Goal: Task Accomplishment & Management: Use online tool/utility

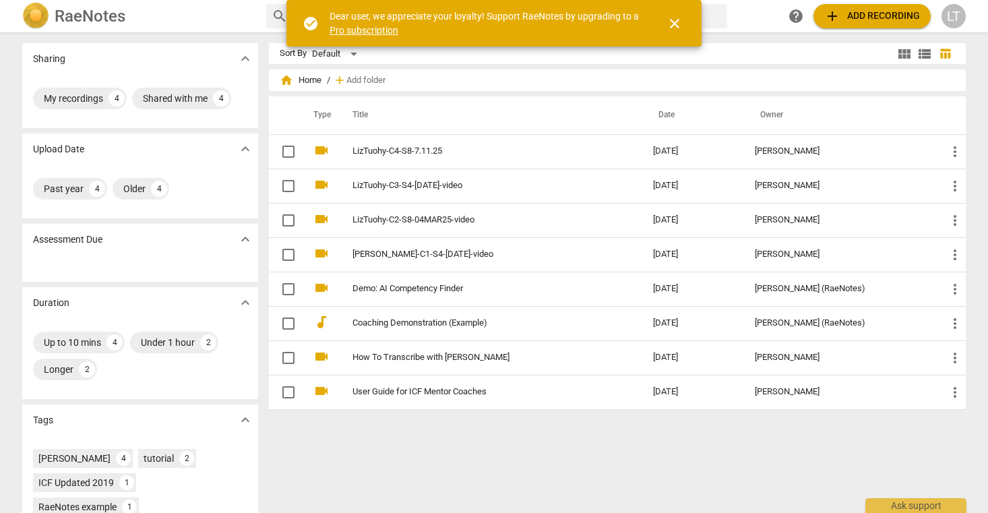
click at [675, 21] on span "close" at bounding box center [674, 23] width 16 height 16
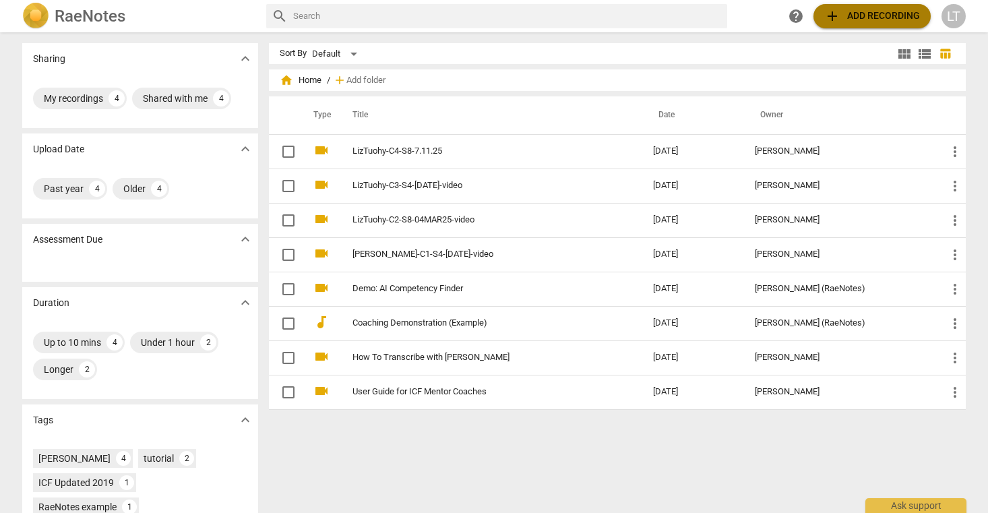
click at [854, 14] on span "add Add recording" at bounding box center [872, 16] width 96 height 16
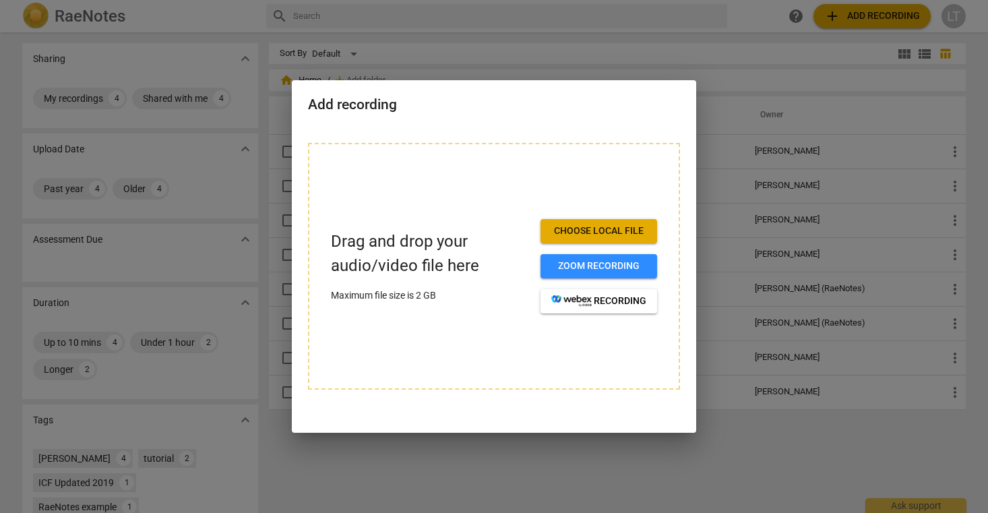
click at [620, 471] on div at bounding box center [494, 256] width 988 height 513
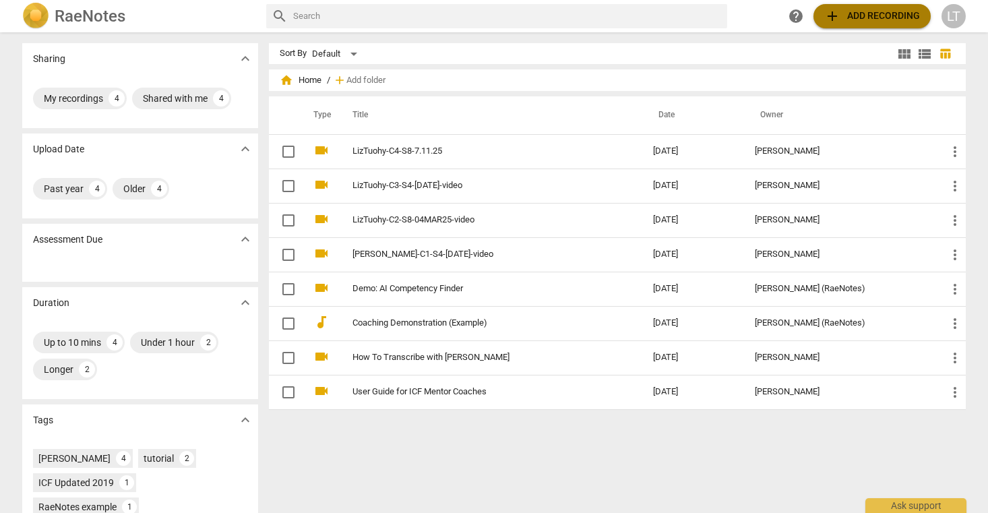
click at [861, 16] on span "add Add recording" at bounding box center [872, 16] width 96 height 16
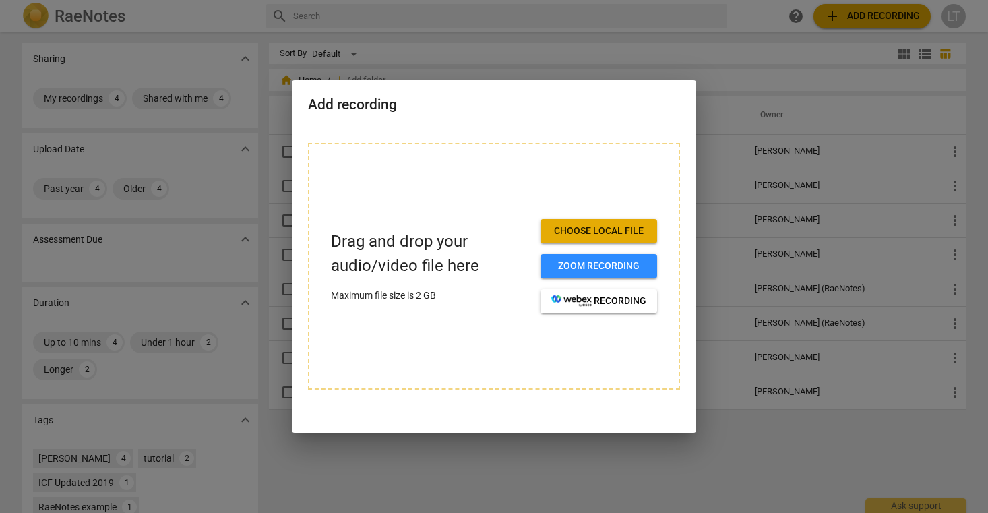
click at [601, 232] on span "Choose local file" at bounding box center [598, 230] width 95 height 13
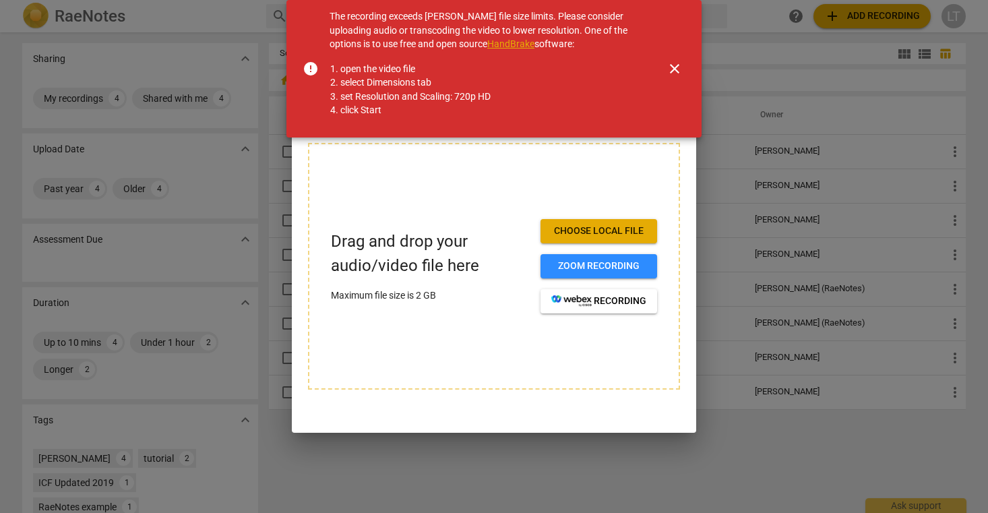
click at [673, 70] on span "close" at bounding box center [674, 69] width 16 height 16
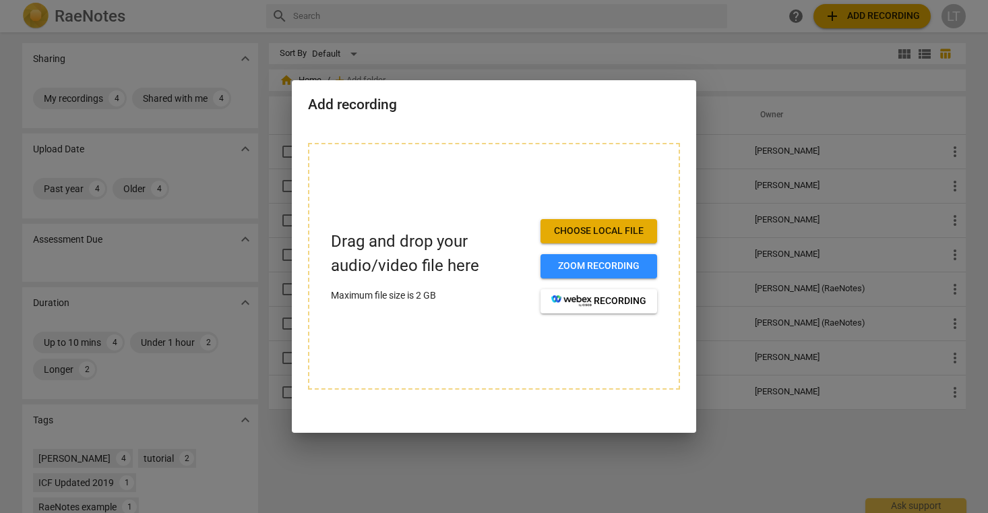
click at [606, 462] on div at bounding box center [494, 256] width 988 height 513
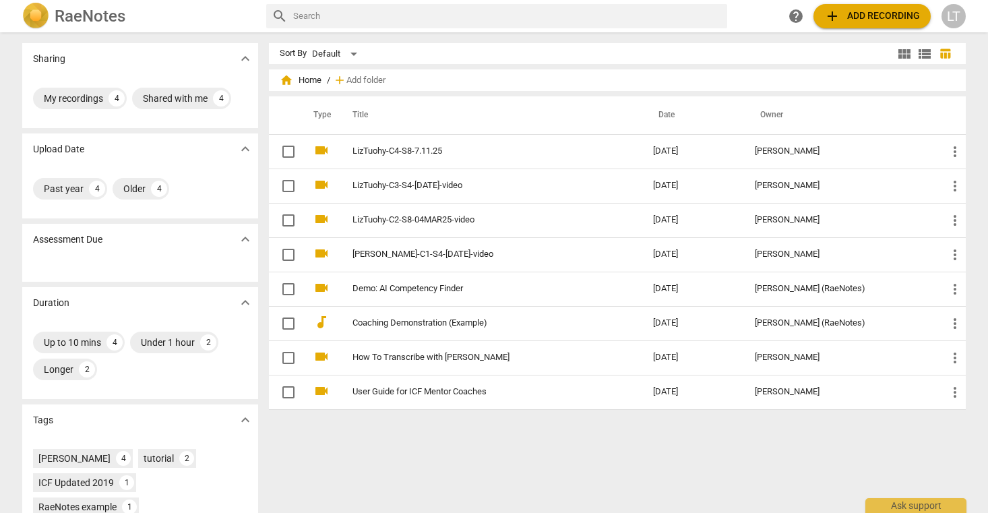
click at [863, 13] on span "add Add recording" at bounding box center [872, 16] width 96 height 16
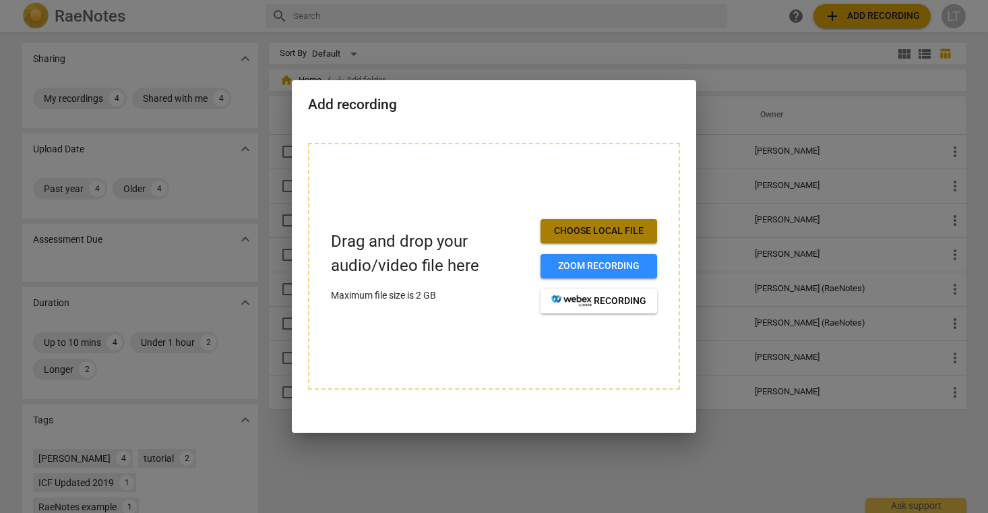
click at [596, 226] on span "Choose local file" at bounding box center [598, 230] width 95 height 13
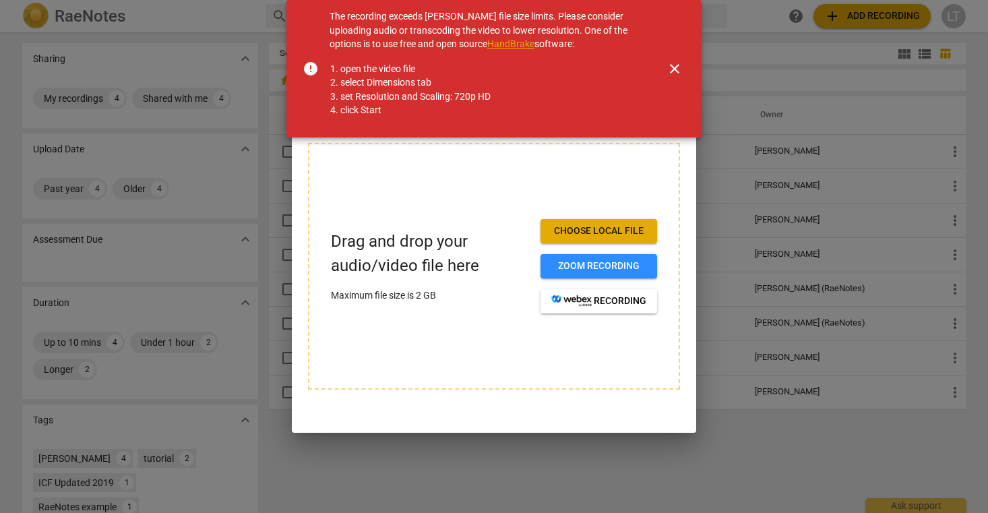
click at [673, 67] on span "close" at bounding box center [674, 69] width 16 height 16
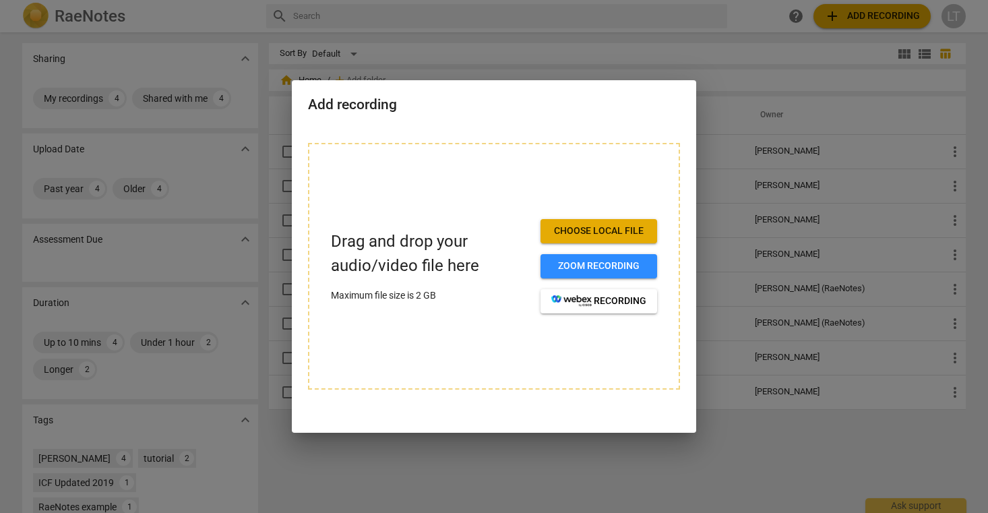
click at [489, 461] on div at bounding box center [494, 256] width 988 height 513
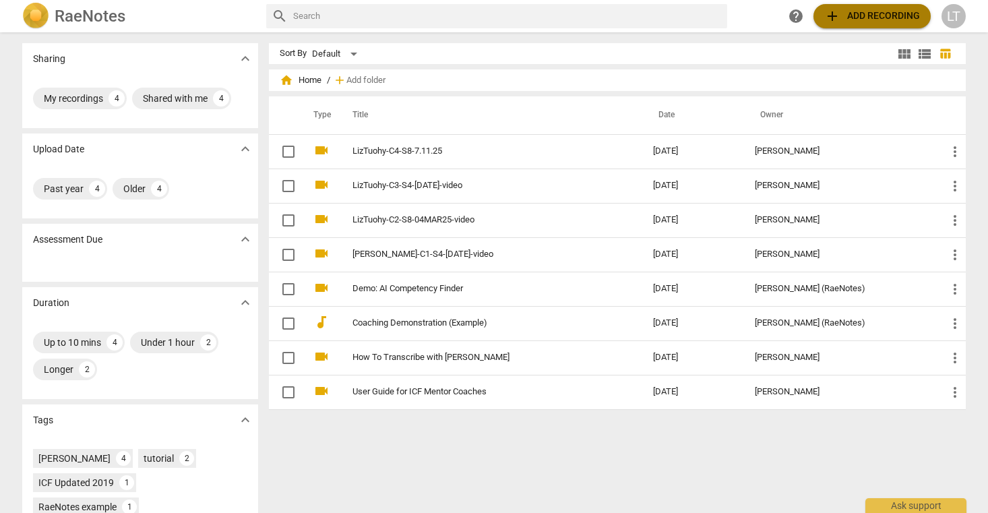
click at [871, 18] on span "add Add recording" at bounding box center [872, 16] width 96 height 16
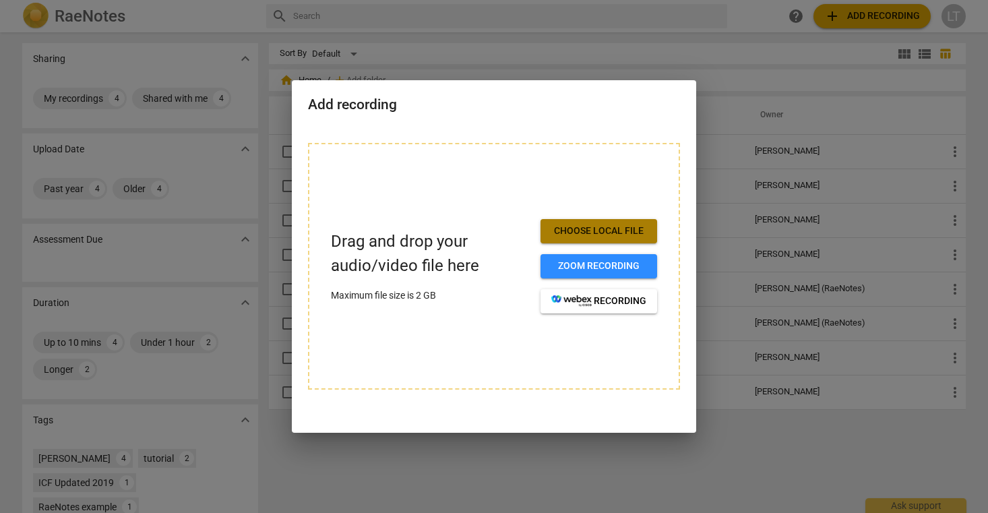
click at [618, 226] on span "Choose local file" at bounding box center [598, 230] width 95 height 13
click at [751, 437] on div at bounding box center [494, 256] width 988 height 513
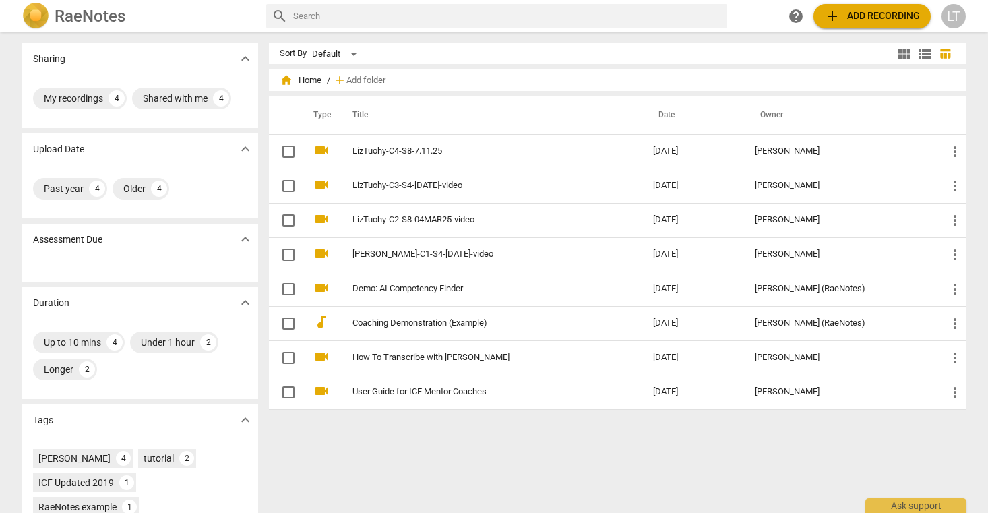
click at [863, 11] on span "add Add recording" at bounding box center [872, 16] width 96 height 16
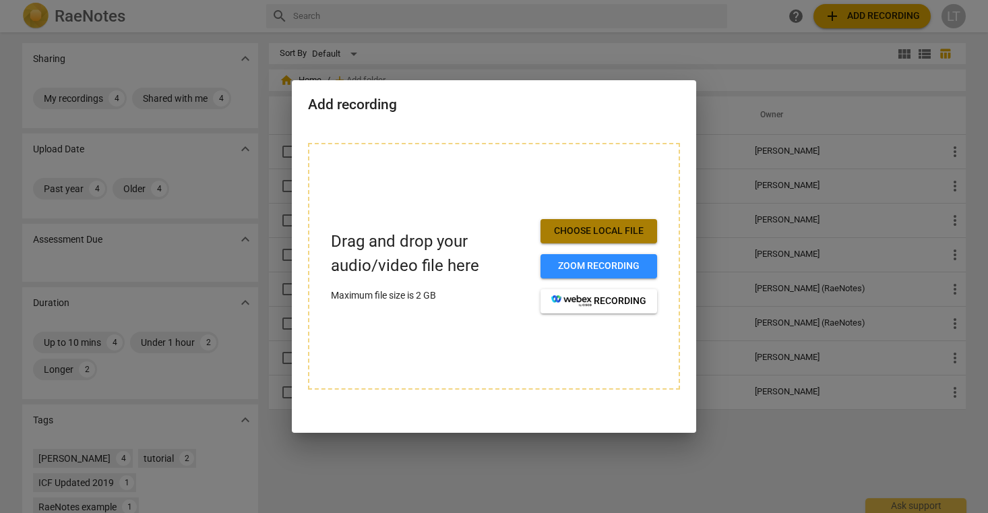
click at [604, 226] on span "Choose local file" at bounding box center [598, 230] width 95 height 13
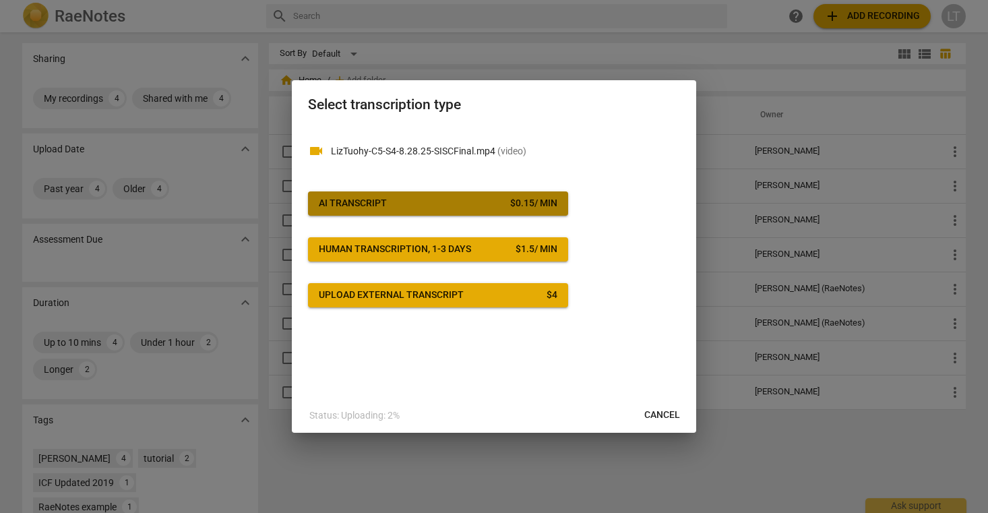
click at [420, 206] on span "AI Transcript $ 0.15 / min" at bounding box center [438, 203] width 239 height 13
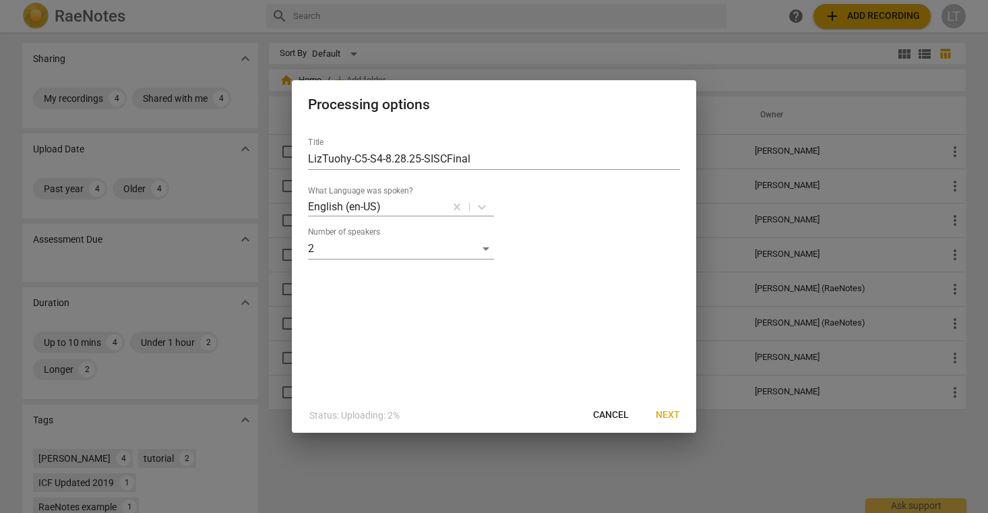
click at [665, 412] on span "Next" at bounding box center [668, 414] width 24 height 13
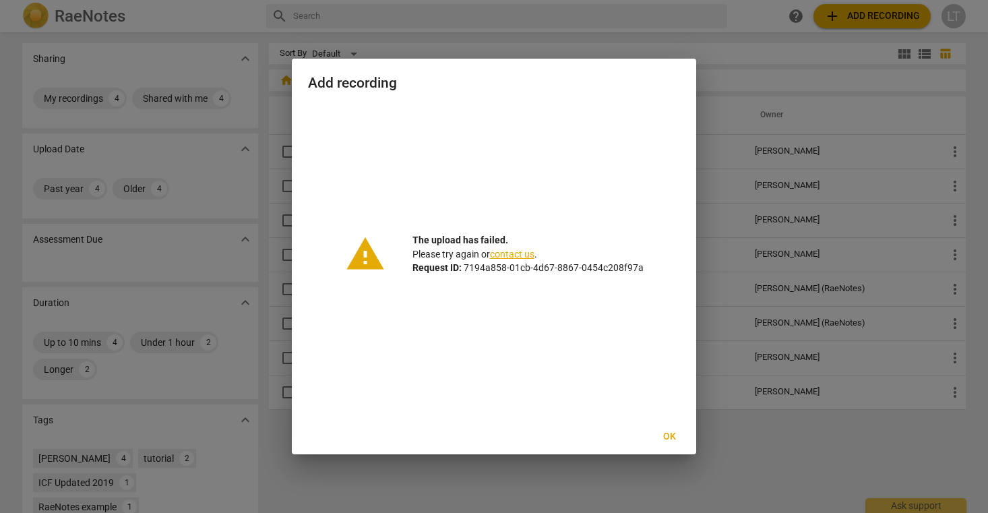
click at [671, 437] on span "Ok" at bounding box center [669, 436] width 22 height 13
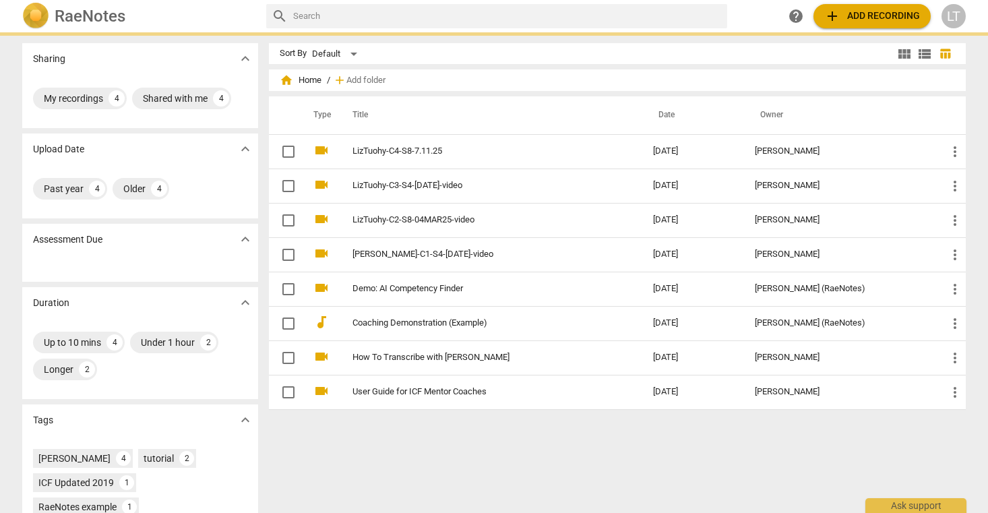
click at [865, 14] on span "add Add recording" at bounding box center [872, 16] width 96 height 16
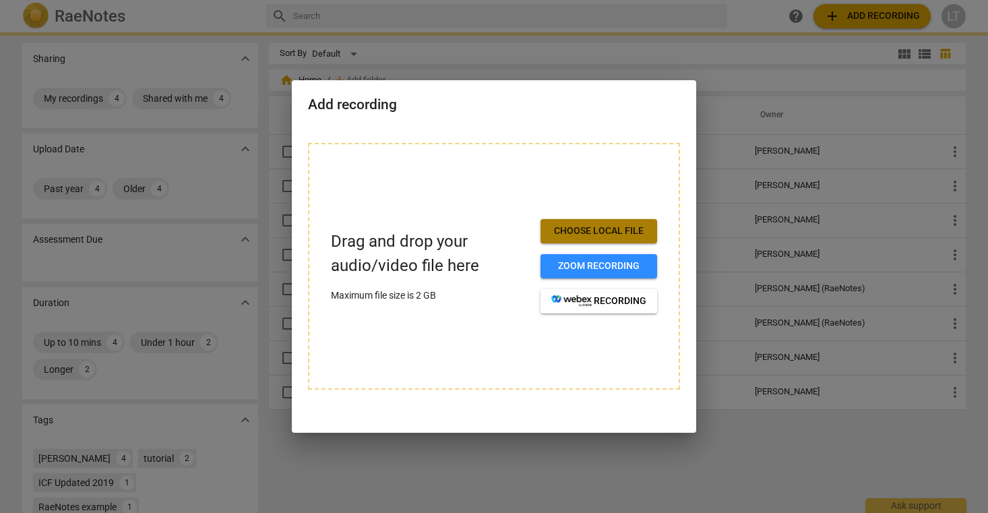
click at [606, 231] on span "Choose local file" at bounding box center [598, 230] width 95 height 13
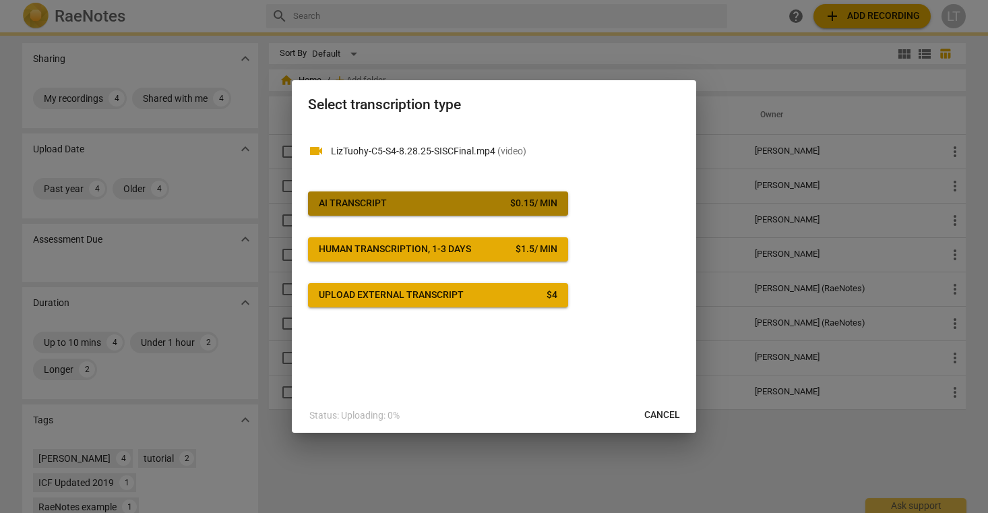
click at [536, 197] on div "$ 0.15 / min" at bounding box center [533, 203] width 47 height 13
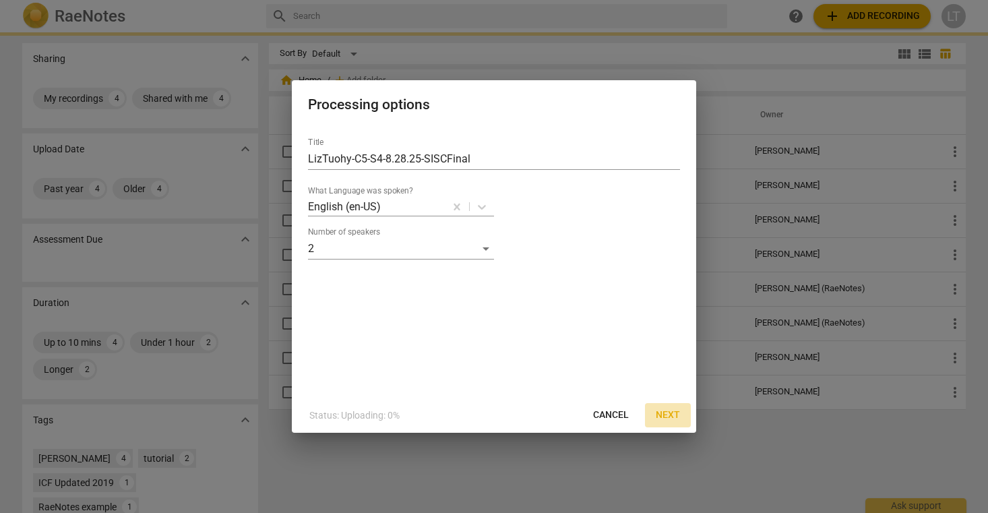
click at [668, 415] on span "Next" at bounding box center [668, 414] width 24 height 13
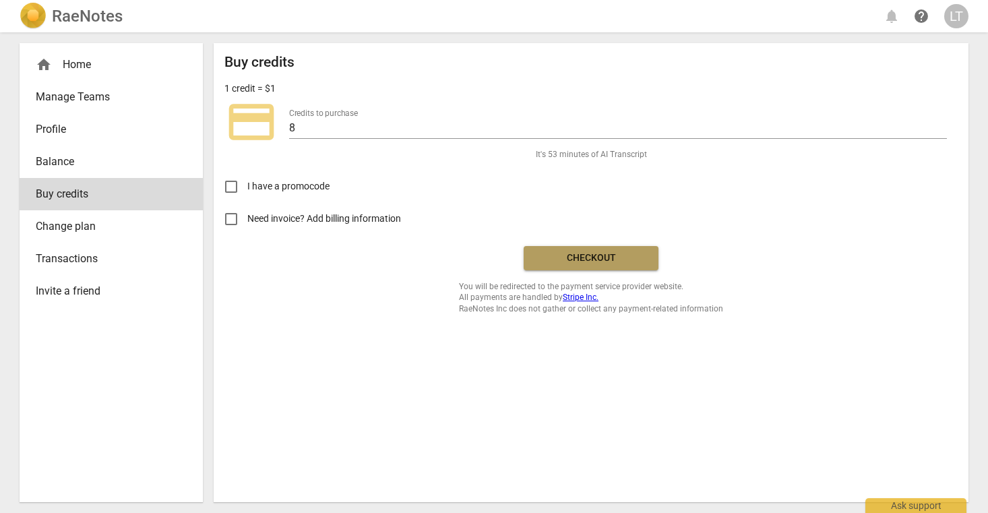
click at [572, 259] on span "Checkout" at bounding box center [590, 257] width 113 height 13
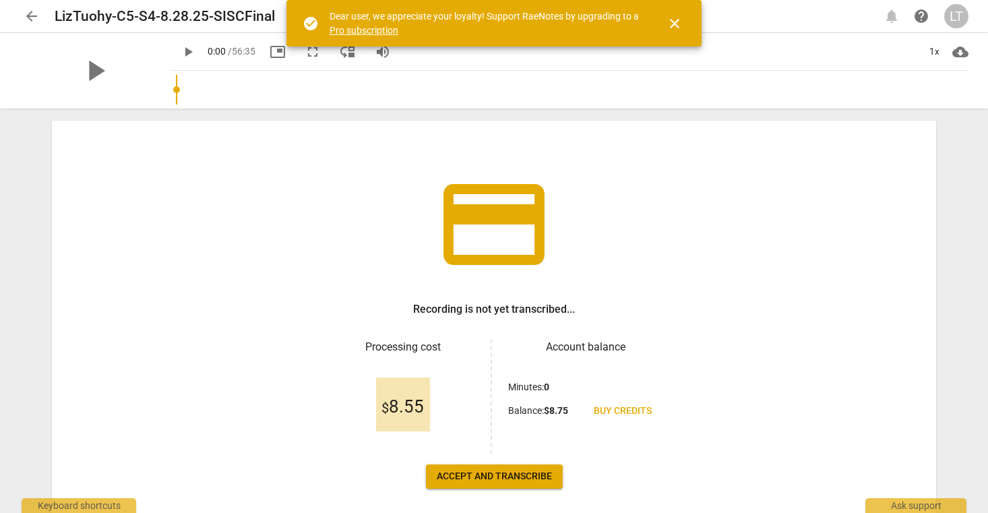
scroll to position [95, 0]
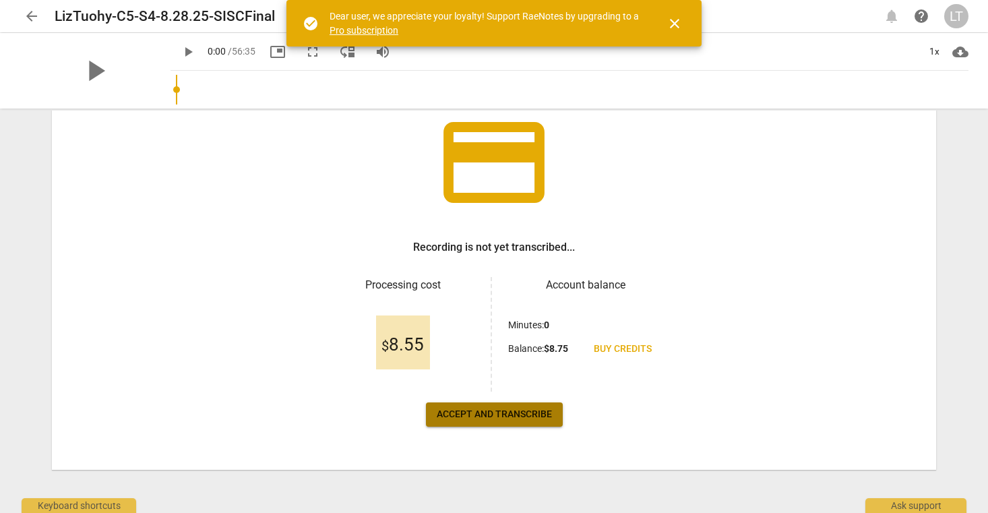
click at [506, 415] on span "Accept and transcribe" at bounding box center [494, 414] width 115 height 13
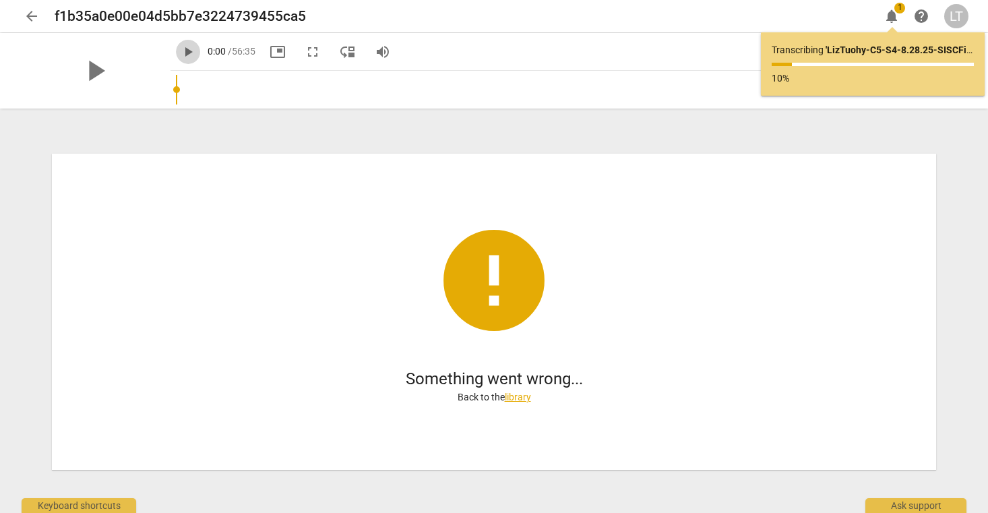
click at [180, 53] on span "play_arrow" at bounding box center [188, 52] width 16 height 16
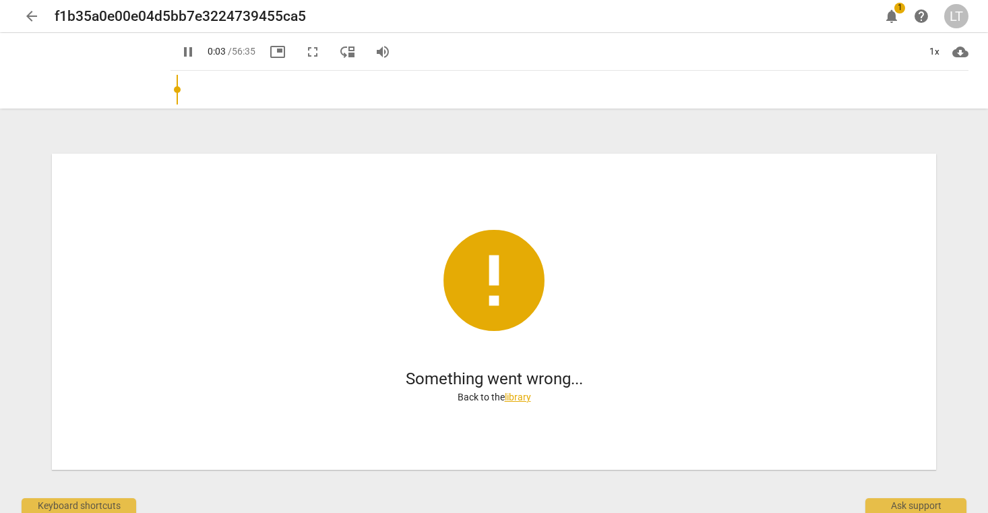
click at [180, 53] on span "pause" at bounding box center [188, 52] width 16 height 16
type input "3"
click at [34, 14] on span "arrow_back" at bounding box center [32, 16] width 16 height 16
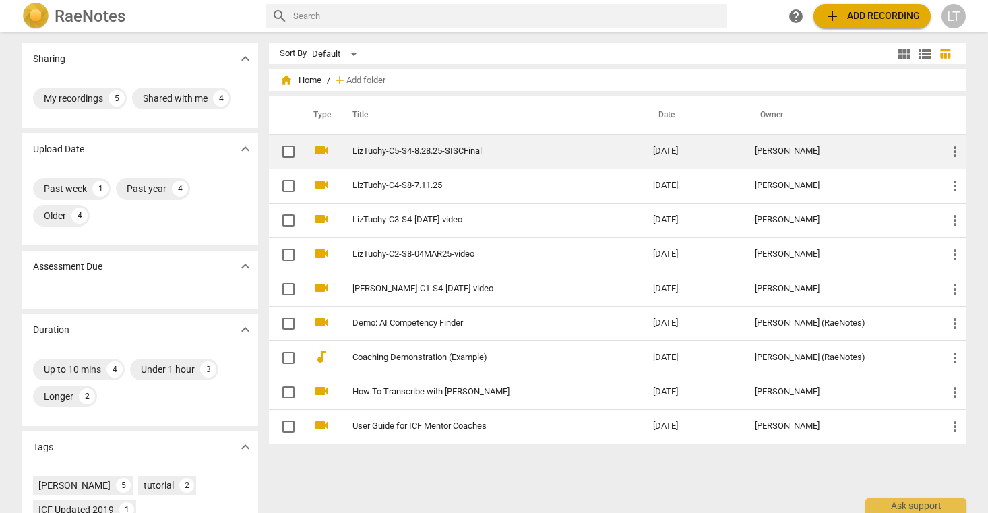
click at [392, 154] on link "LizTuohy-C5-S4-8.28.25-SISCFinal" at bounding box center [478, 151] width 252 height 10
